Goal: Transaction & Acquisition: Purchase product/service

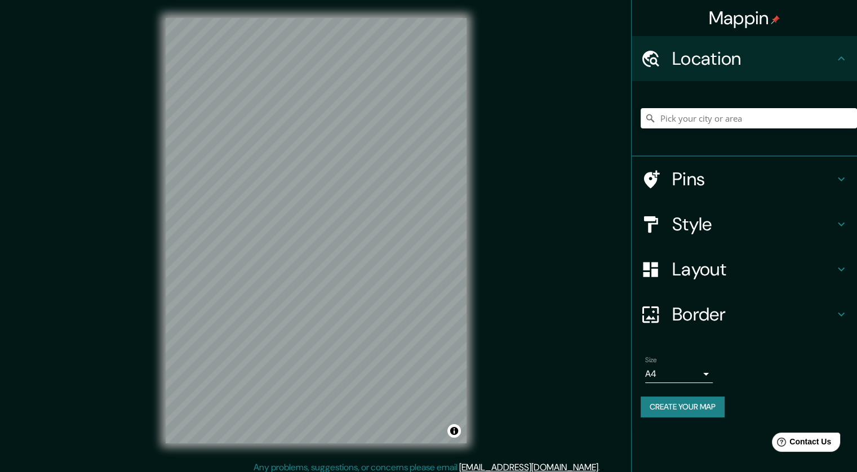
click at [701, 220] on h4 "Style" at bounding box center [753, 224] width 162 height 23
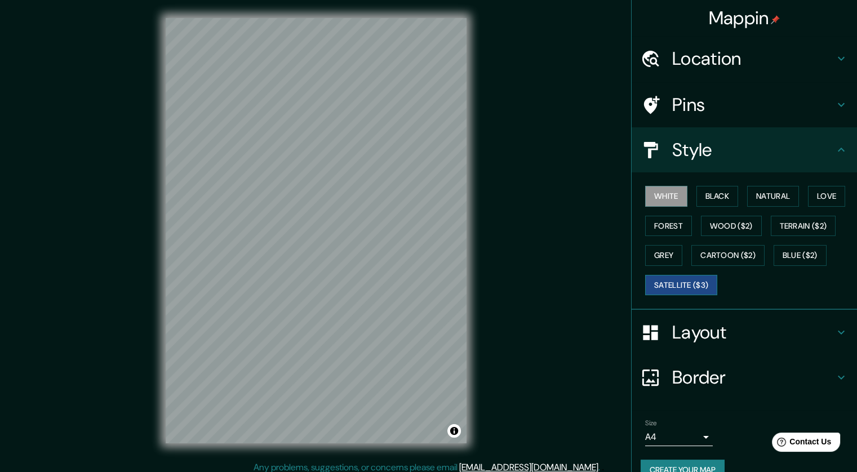
click at [669, 285] on button "Satellite ($3)" at bounding box center [681, 285] width 72 height 21
click at [664, 195] on button "White" at bounding box center [666, 196] width 42 height 21
click at [701, 192] on button "Black" at bounding box center [717, 196] width 42 height 21
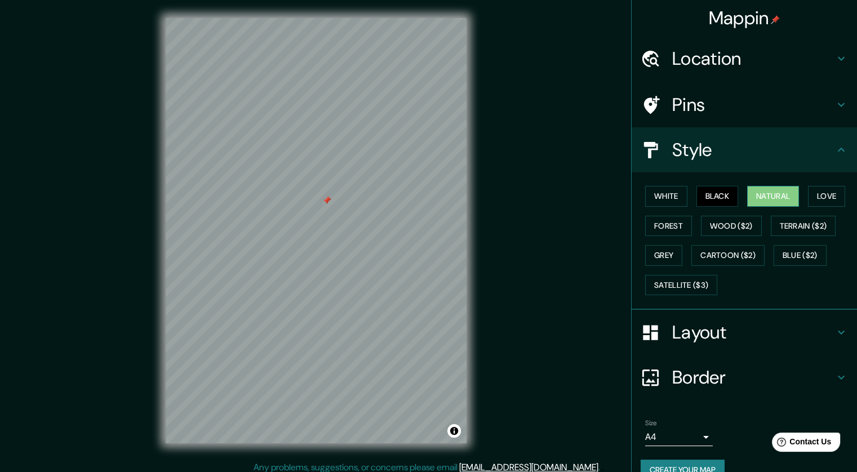
click at [763, 190] on button "Natural" at bounding box center [773, 196] width 52 height 21
click at [799, 192] on div "White Black Natural Love Forest Wood ($2) Terrain ($2) Grey Cartoon ($2) Blue (…" at bounding box center [748, 240] width 216 height 118
click at [812, 194] on button "Love" at bounding box center [826, 196] width 37 height 21
click at [652, 229] on button "Forest" at bounding box center [668, 226] width 47 height 21
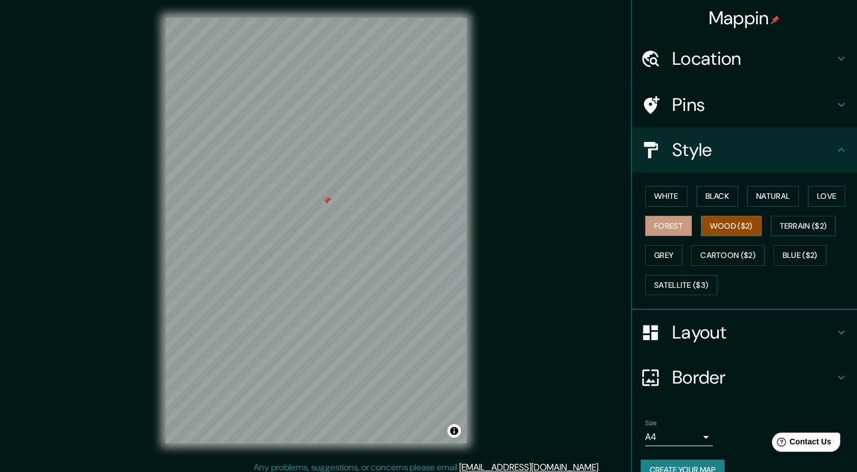
click at [724, 226] on button "Wood ($2)" at bounding box center [731, 226] width 61 height 21
click at [800, 220] on button "Terrain ($2)" at bounding box center [802, 226] width 65 height 21
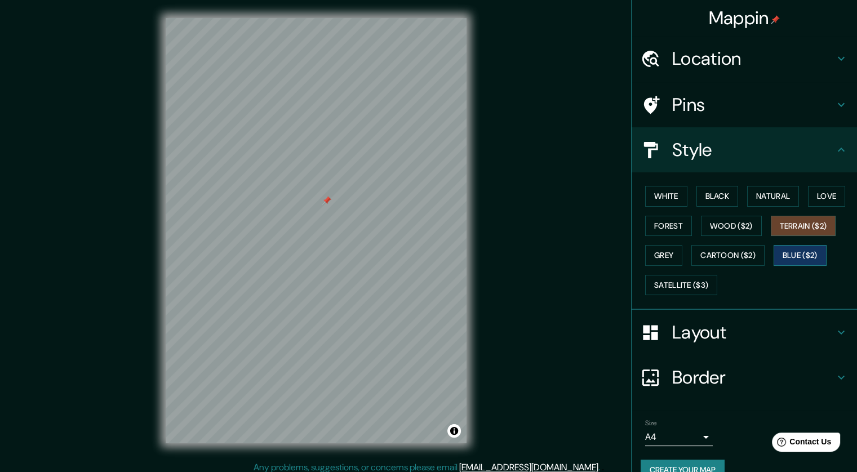
click at [794, 255] on button "Blue ($2)" at bounding box center [799, 255] width 53 height 21
click at [721, 255] on button "Cartoon ($2)" at bounding box center [727, 255] width 73 height 21
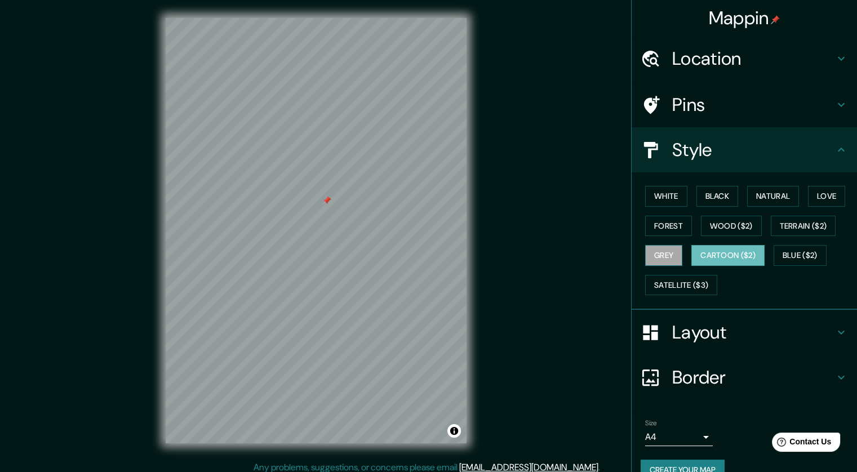
click at [652, 253] on button "Grey" at bounding box center [663, 255] width 37 height 21
click at [705, 254] on button "Cartoon ($2)" at bounding box center [727, 255] width 73 height 21
click at [663, 256] on button "Grey" at bounding box center [663, 255] width 37 height 21
click at [655, 232] on button "Forest" at bounding box center [668, 226] width 47 height 21
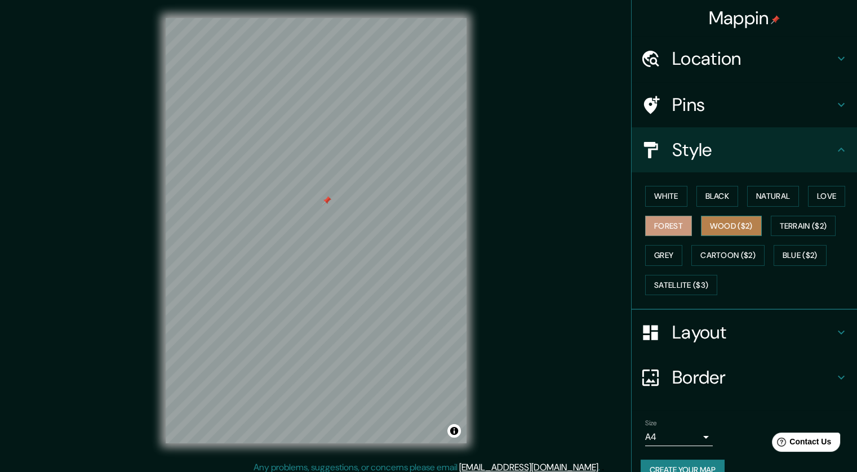
click at [701, 225] on button "Wood ($2)" at bounding box center [731, 226] width 61 height 21
click at [653, 191] on button "White" at bounding box center [666, 196] width 42 height 21
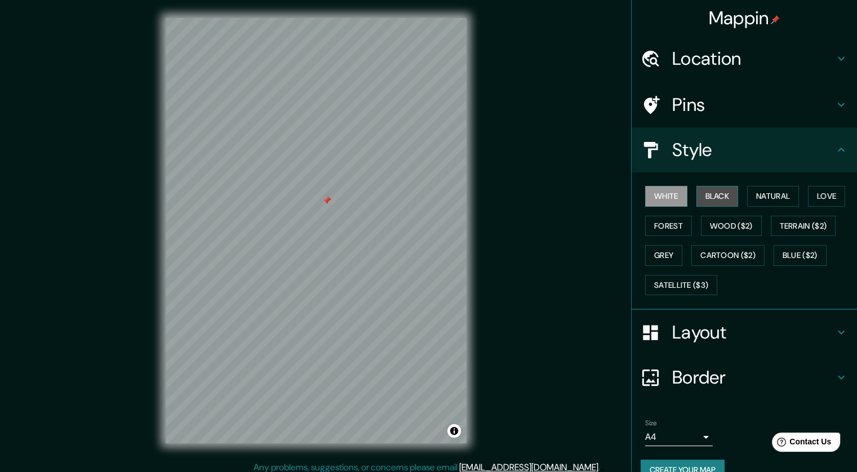
click at [700, 189] on button "Black" at bounding box center [717, 196] width 42 height 21
click at [660, 261] on button "Grey" at bounding box center [663, 255] width 37 height 21
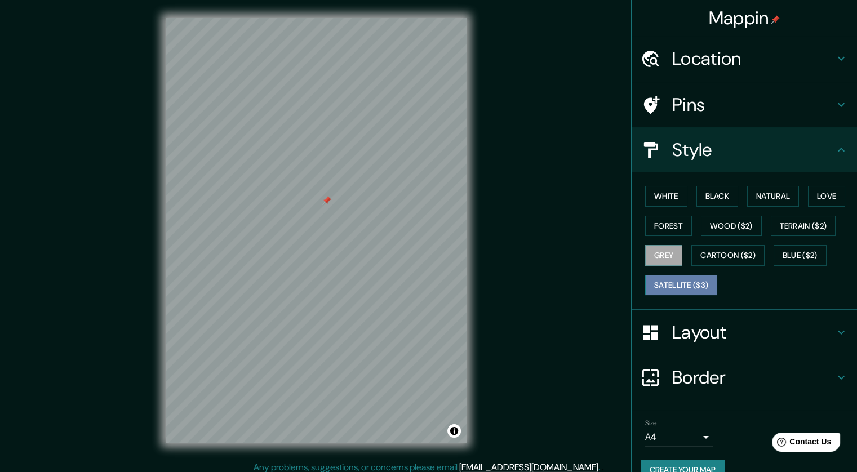
click at [680, 287] on button "Satellite ($3)" at bounding box center [681, 285] width 72 height 21
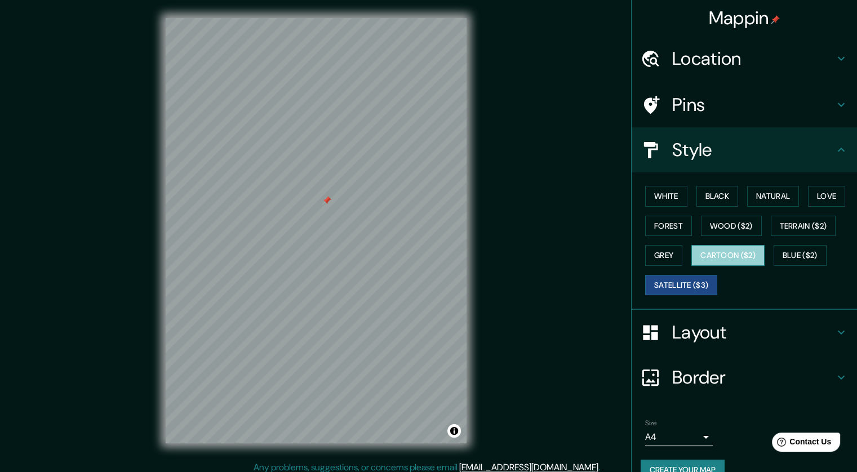
click at [723, 250] on button "Cartoon ($2)" at bounding box center [727, 255] width 73 height 21
